Goal: Task Accomplishment & Management: Use online tool/utility

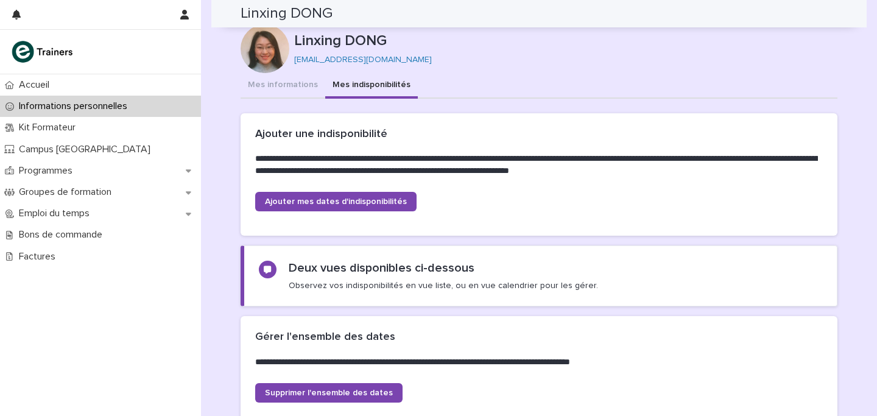
scroll to position [1013, 0]
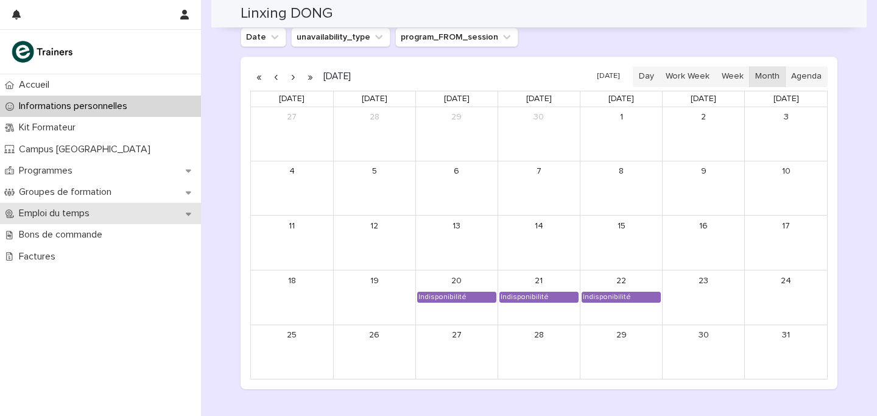
click at [61, 205] on div "Emploi du temps" at bounding box center [100, 213] width 201 height 21
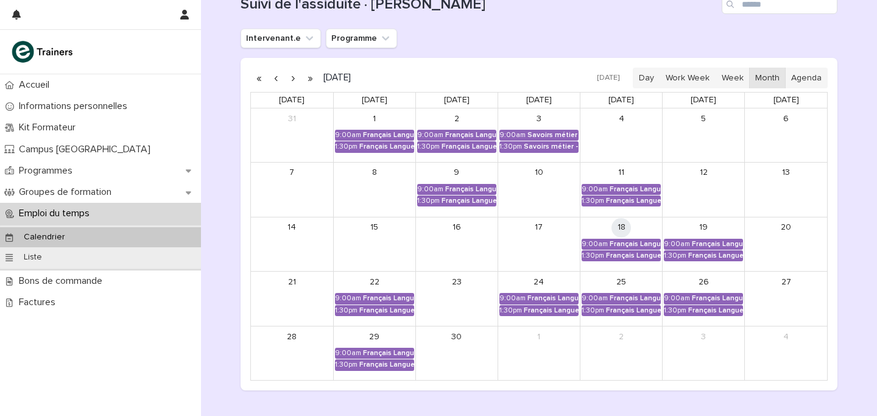
scroll to position [154, 0]
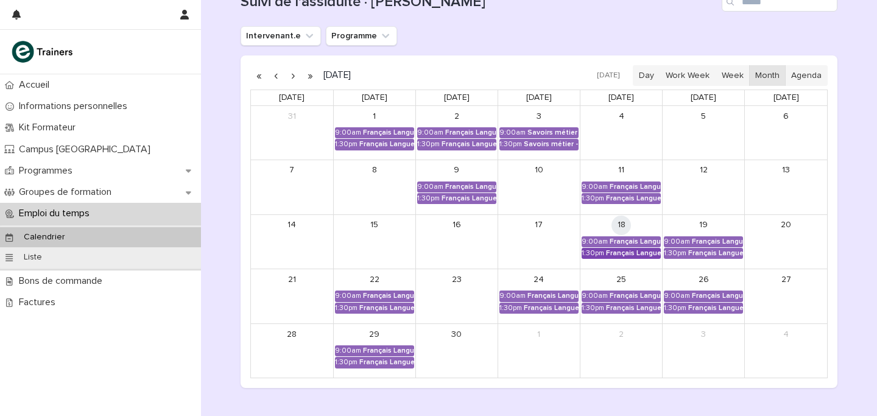
click at [630, 258] on div "Français Langue Professionnel - Valoriser les produits frais et leur origine" at bounding box center [633, 253] width 55 height 9
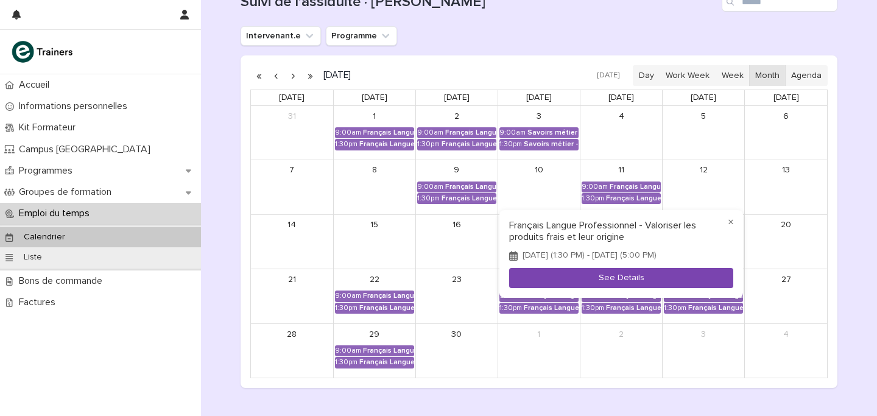
click at [635, 283] on button "See Details" at bounding box center [621, 278] width 224 height 20
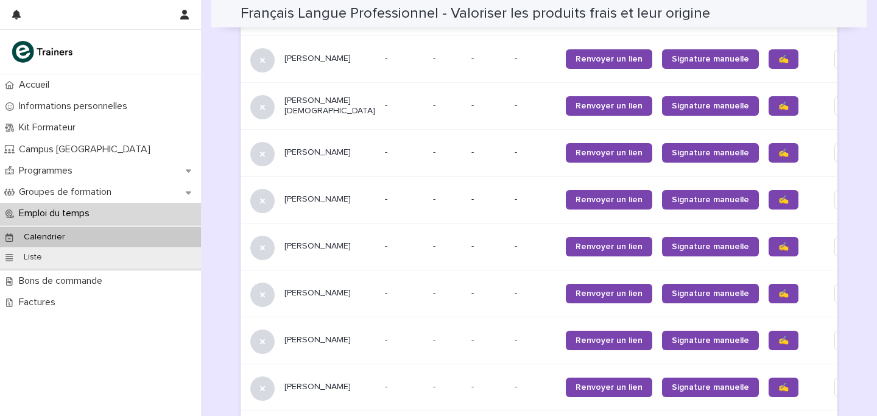
scroll to position [726, 0]
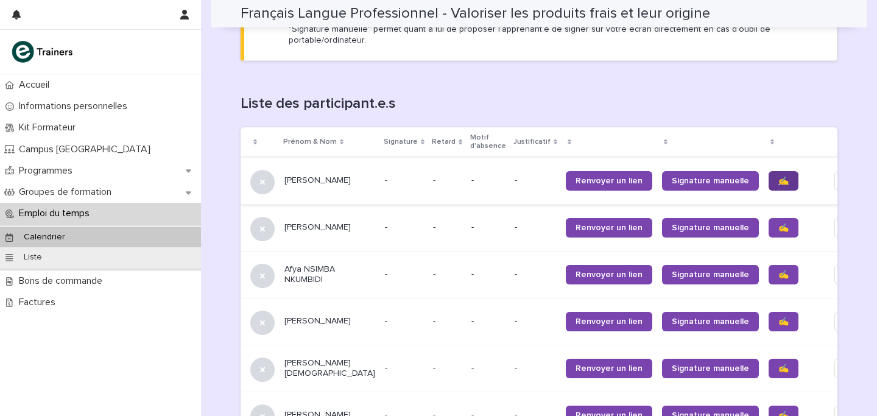
click at [778, 177] on span "✍️" at bounding box center [783, 181] width 10 height 9
click at [768, 218] on link "✍️" at bounding box center [783, 227] width 30 height 19
click at [778, 270] on span "✍️" at bounding box center [783, 274] width 10 height 9
click at [768, 315] on link "✍️" at bounding box center [783, 321] width 30 height 19
click at [778, 364] on span "✍️" at bounding box center [783, 368] width 10 height 9
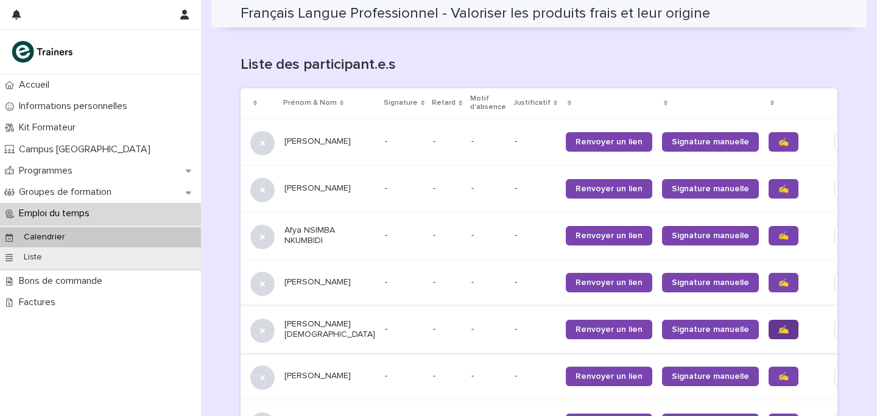
scroll to position [765, 0]
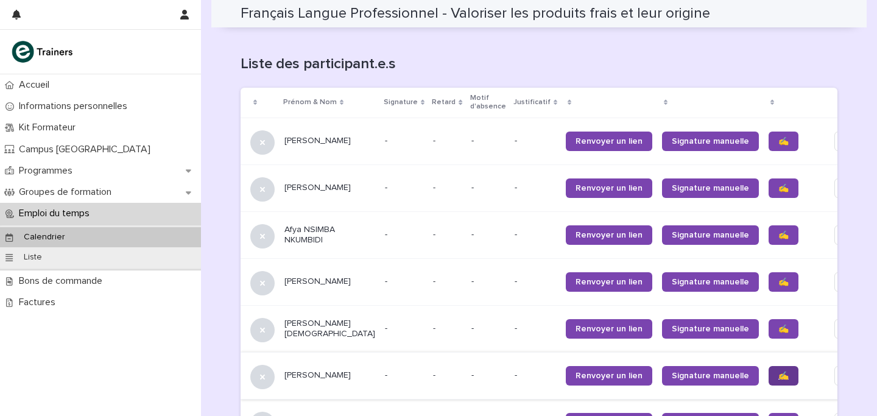
click at [778, 371] on span "✍️" at bounding box center [783, 375] width 10 height 9
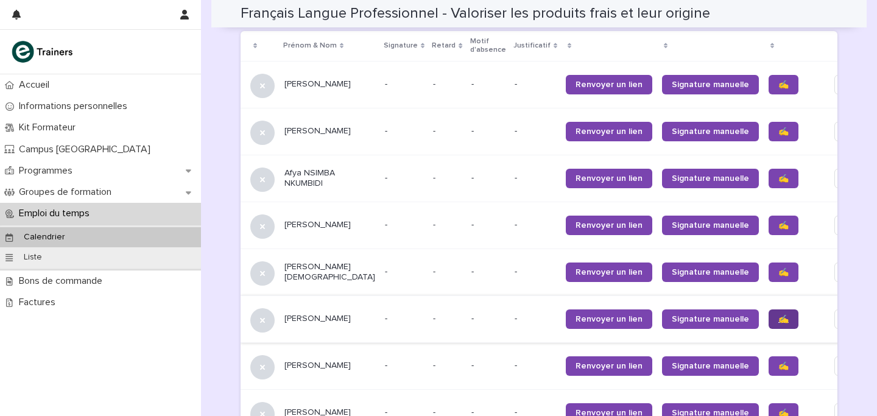
scroll to position [835, 0]
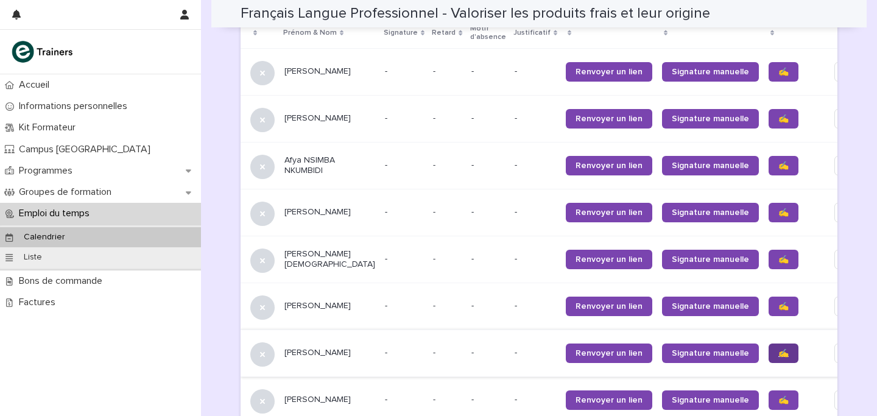
click at [778, 349] on span "✍️" at bounding box center [783, 353] width 10 height 9
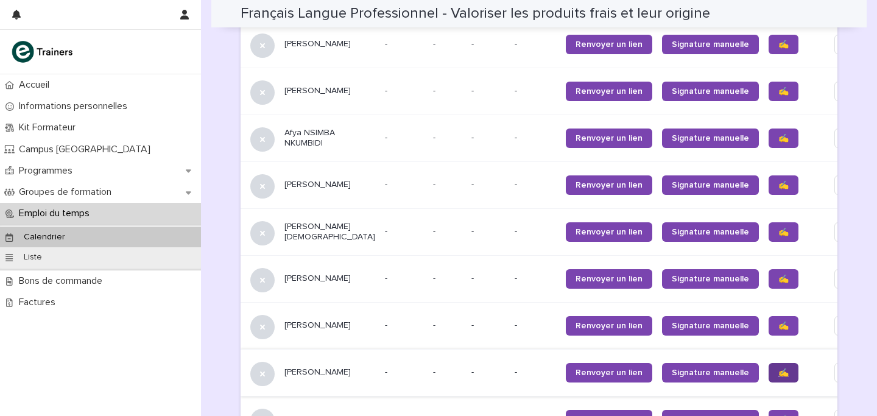
click at [778, 368] on span "✍️" at bounding box center [783, 372] width 10 height 9
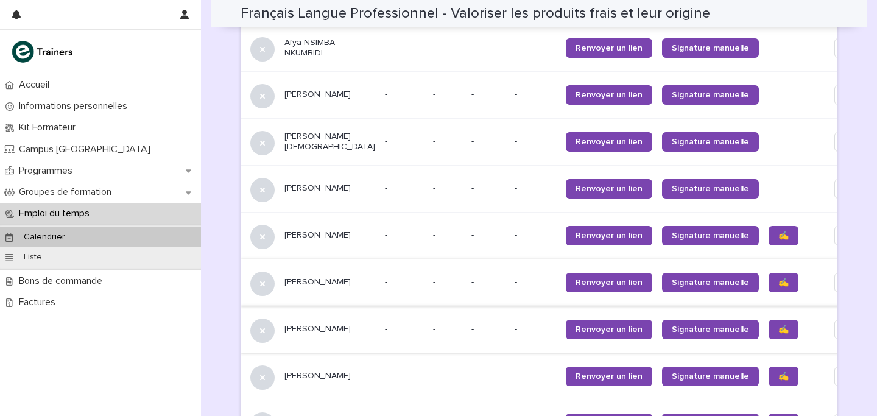
scroll to position [957, 0]
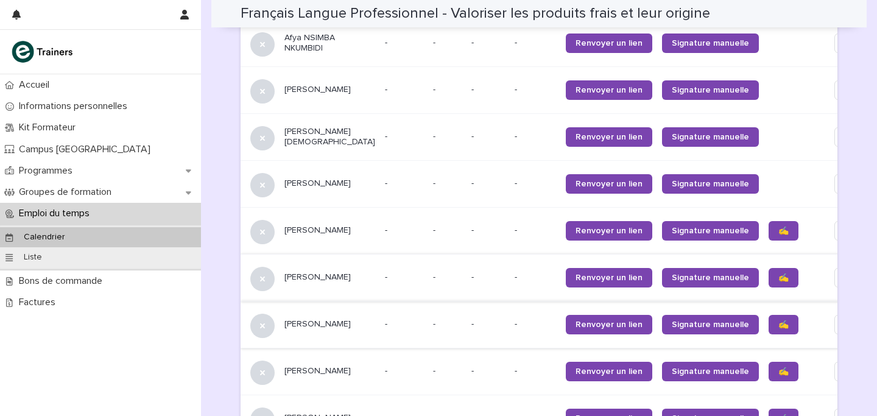
click at [768, 364] on link "✍️" at bounding box center [783, 371] width 30 height 19
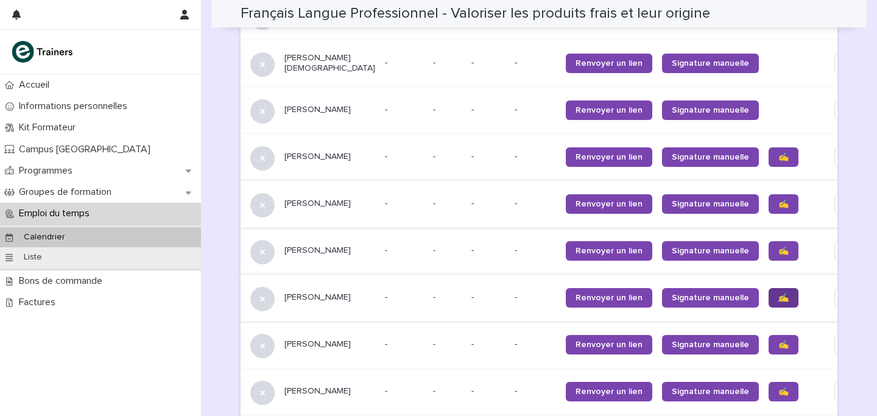
scroll to position [1034, 0]
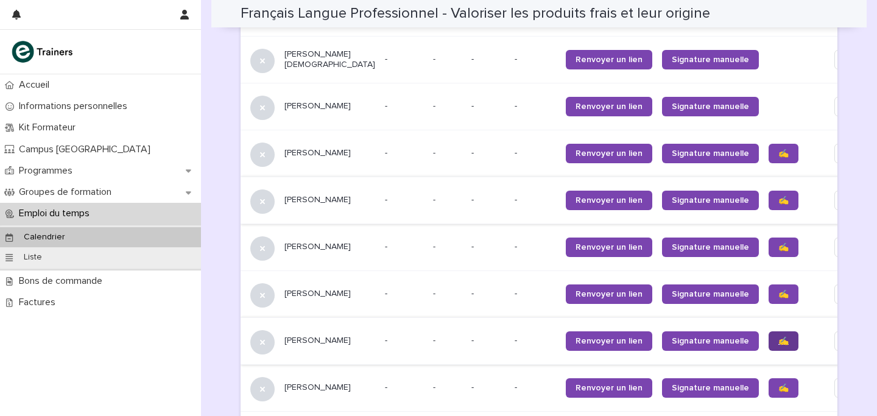
click at [768, 333] on link "✍️" at bounding box center [783, 340] width 30 height 19
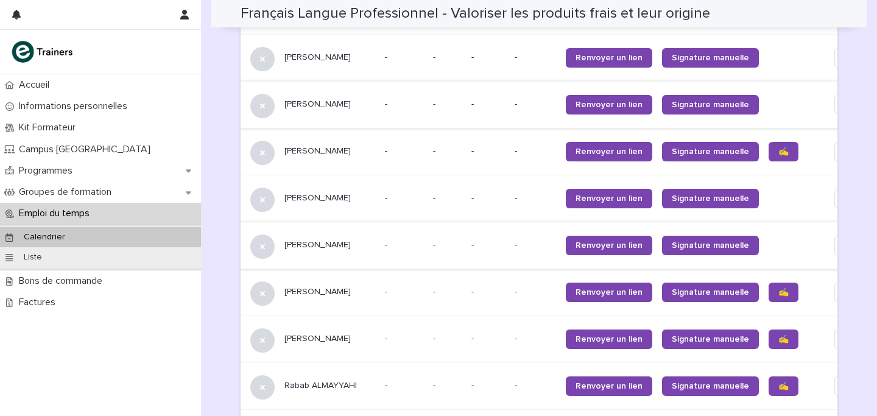
scroll to position [1133, 0]
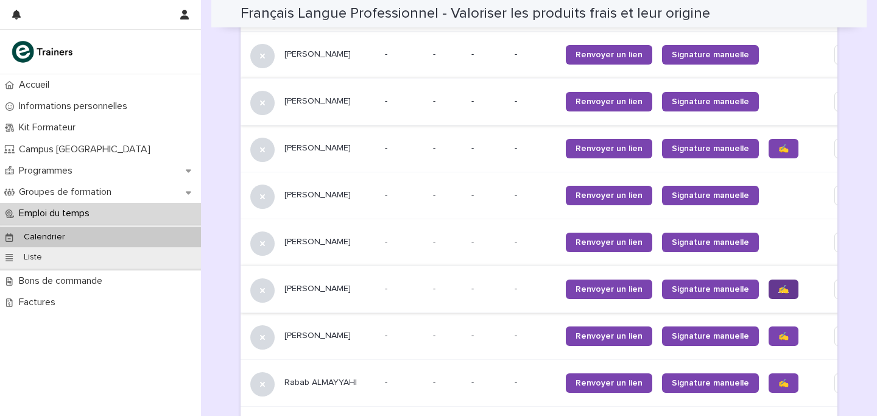
click at [778, 285] on span "✍️" at bounding box center [783, 289] width 10 height 9
click at [768, 334] on link "✍️" at bounding box center [783, 335] width 30 height 19
click at [768, 373] on link "✍️" at bounding box center [783, 382] width 30 height 19
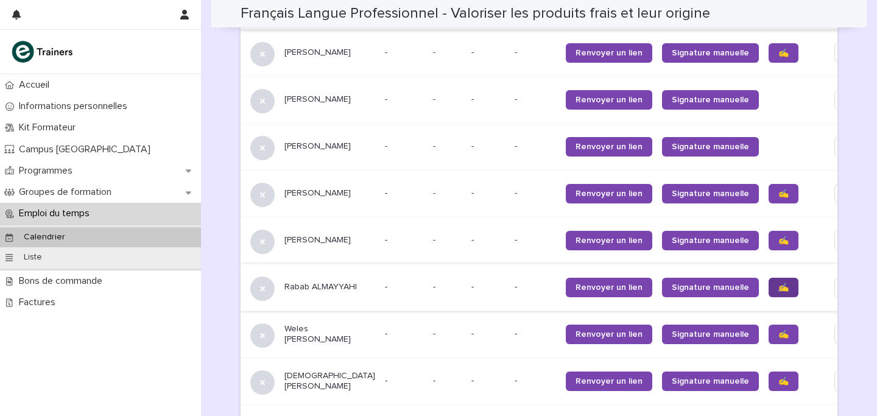
scroll to position [1230, 0]
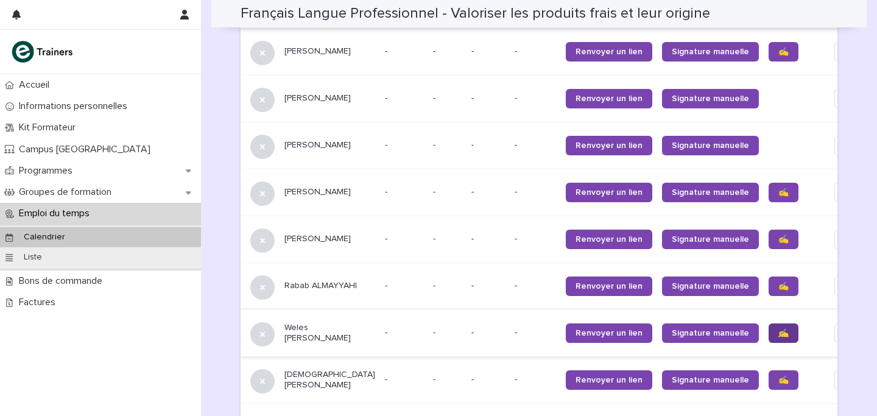
click at [768, 323] on link "✍️" at bounding box center [783, 332] width 30 height 19
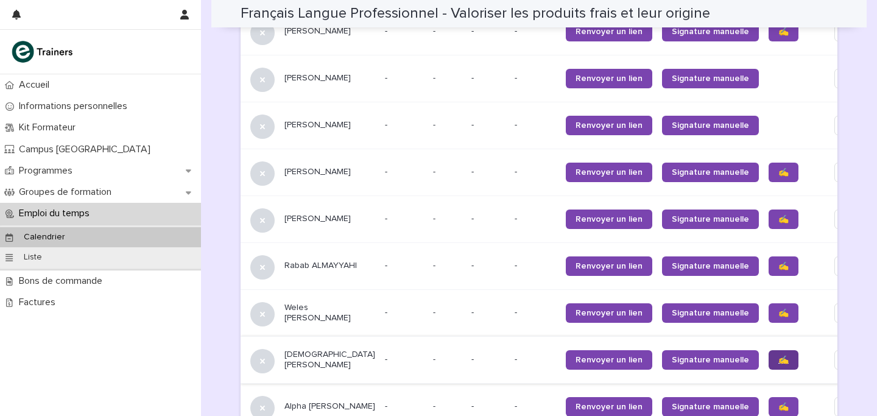
click at [778, 356] on span "✍️" at bounding box center [783, 360] width 10 height 9
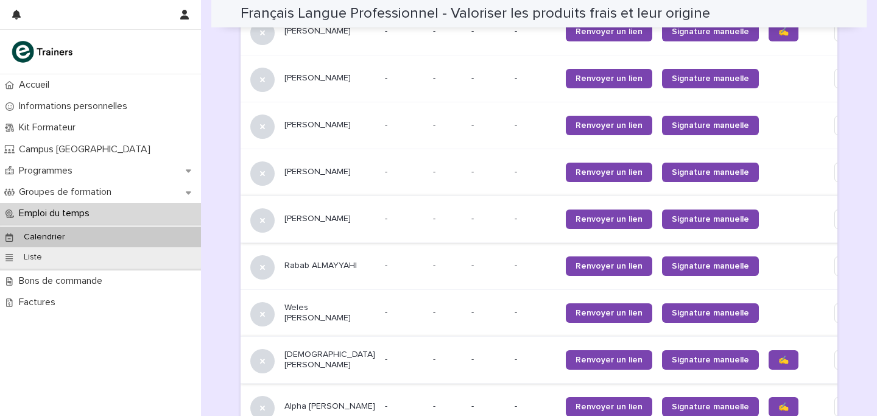
scroll to position [1441, 0]
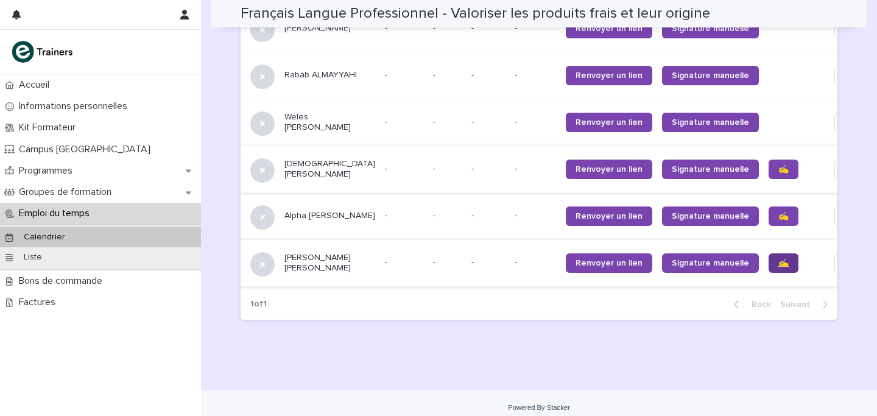
click at [768, 253] on link "✍️" at bounding box center [783, 262] width 30 height 19
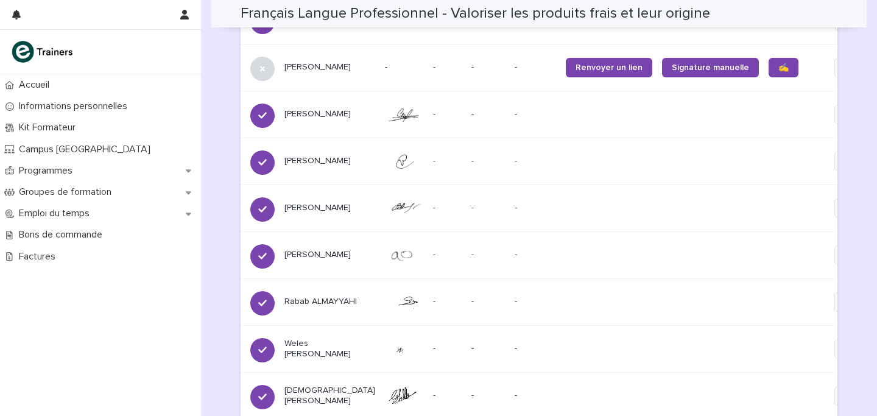
scroll to position [1164, 0]
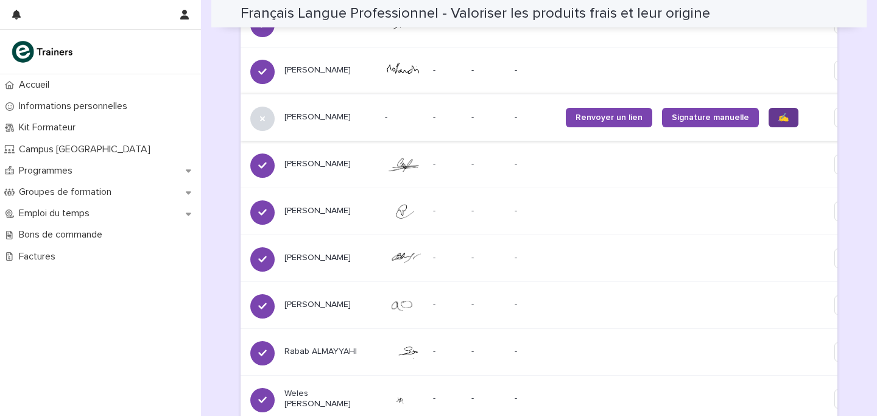
click at [778, 113] on span "✍️" at bounding box center [783, 117] width 10 height 9
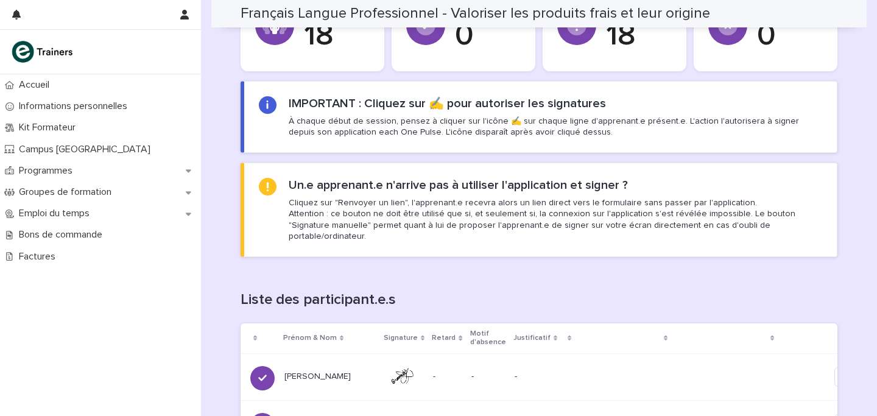
scroll to position [214, 0]
